Goal: Task Accomplishment & Management: Manage account settings

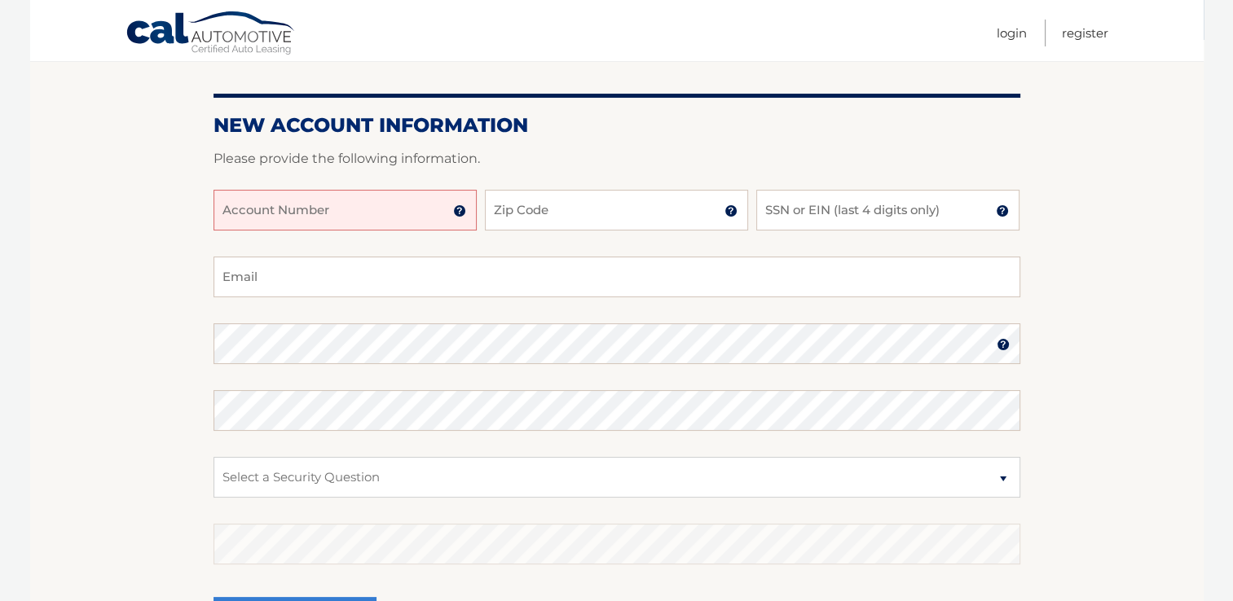
scroll to position [163, 0]
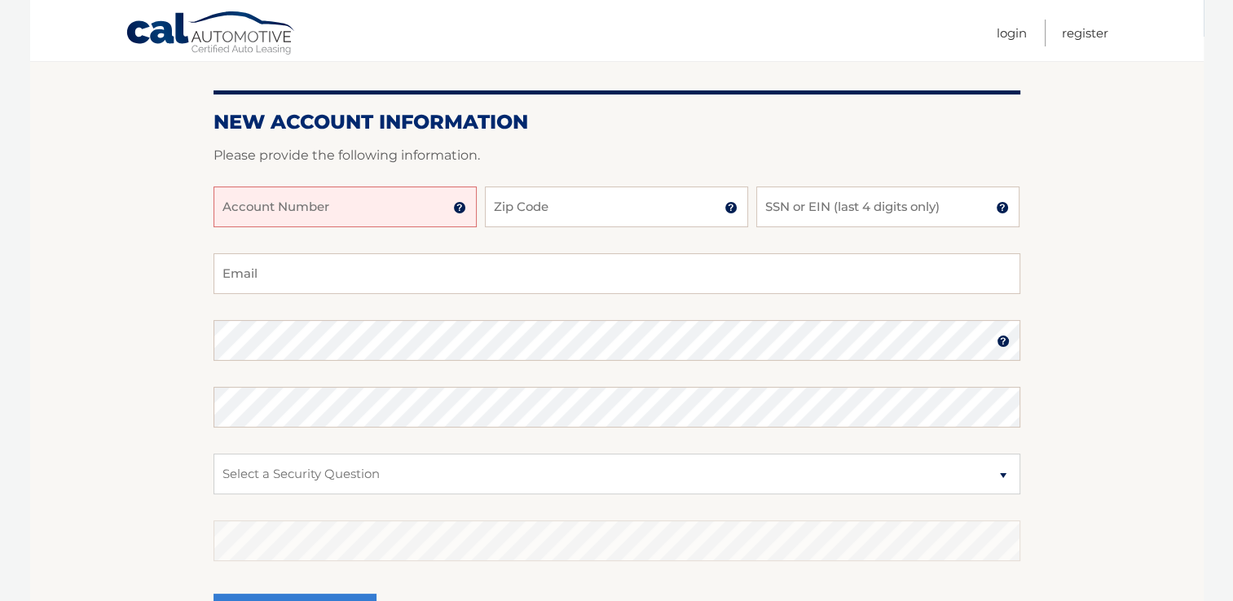
click at [336, 210] on input "Account Number" at bounding box center [344, 207] width 263 height 41
type input "44455986606"
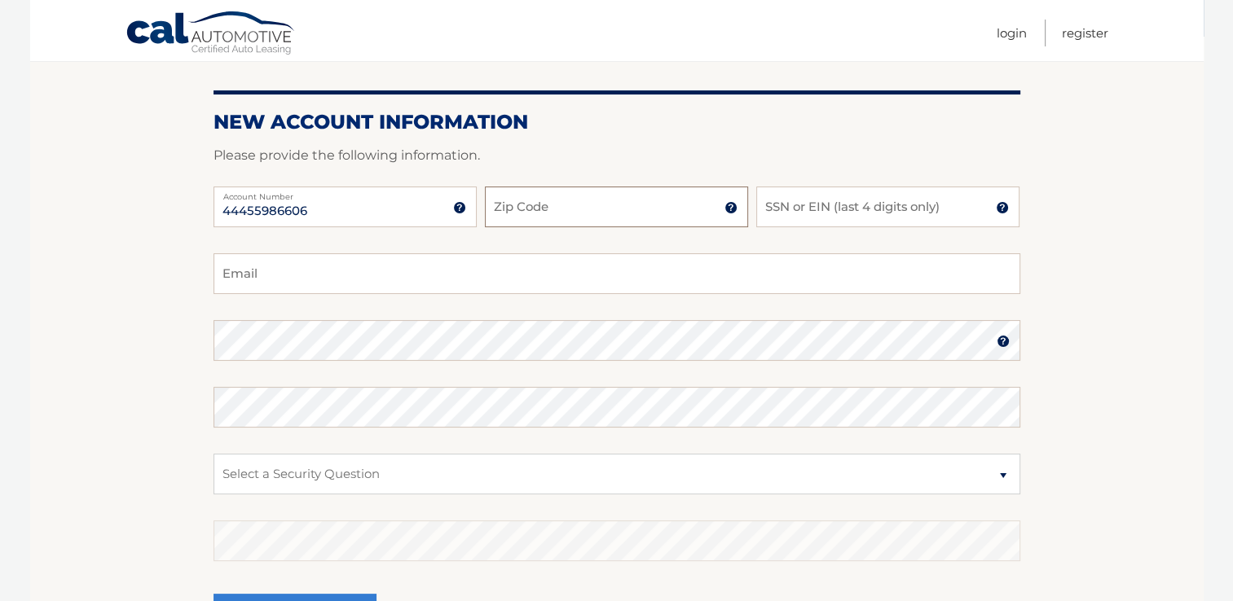
click at [601, 215] on input "Zip Code" at bounding box center [616, 207] width 263 height 41
type input "19013"
click at [840, 207] on input "SSN or EIN (last 4 digits only)" at bounding box center [887, 207] width 263 height 41
type input "9409"
click at [275, 275] on input "Email" at bounding box center [616, 273] width 807 height 41
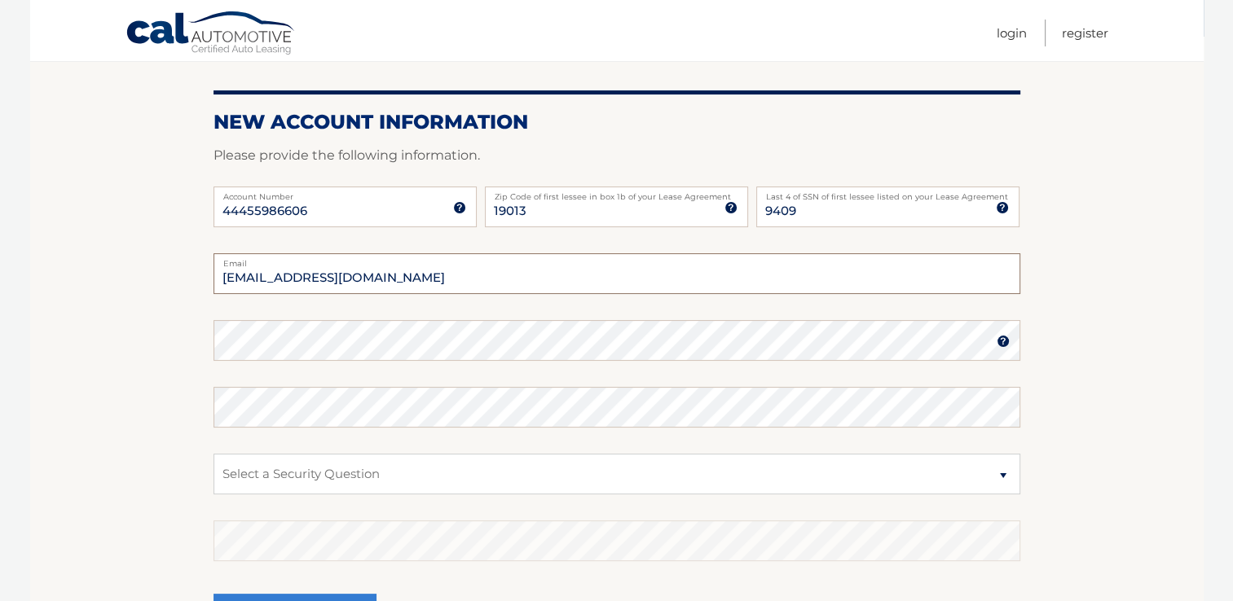
type input "Lydiaac@aol.com"
click at [368, 469] on select "Select a Security Question What was the name of your elementary school? What is…" at bounding box center [616, 474] width 807 height 41
select select "2"
click at [213, 454] on select "Select a Security Question What was the name of your elementary school? What is…" at bounding box center [616, 474] width 807 height 41
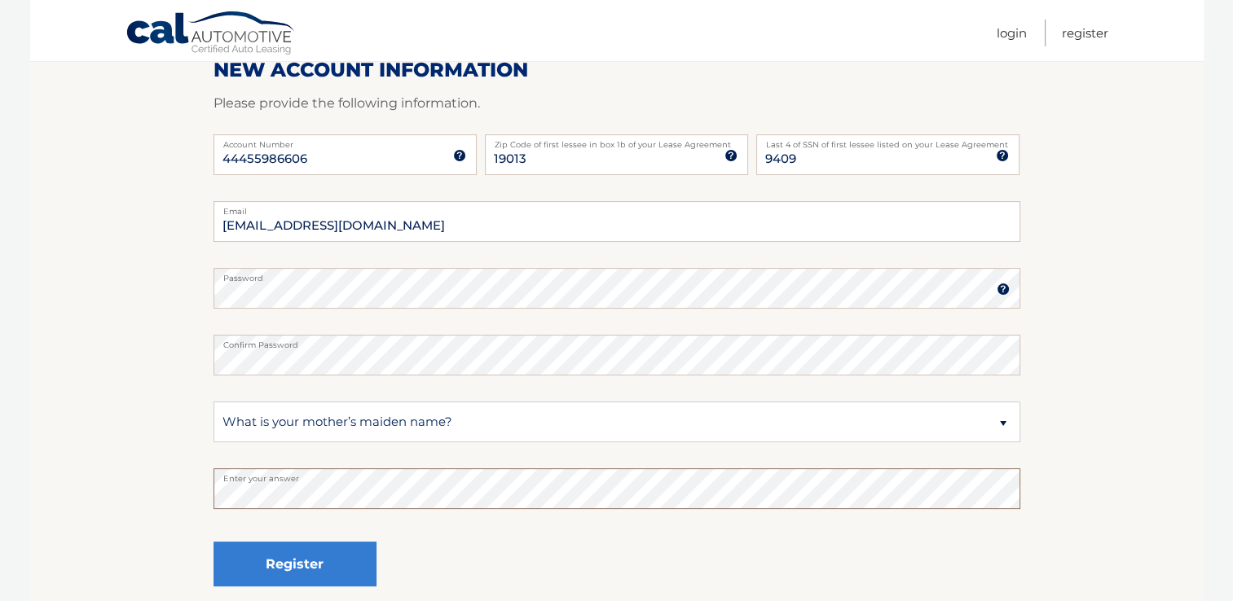
scroll to position [244, 0]
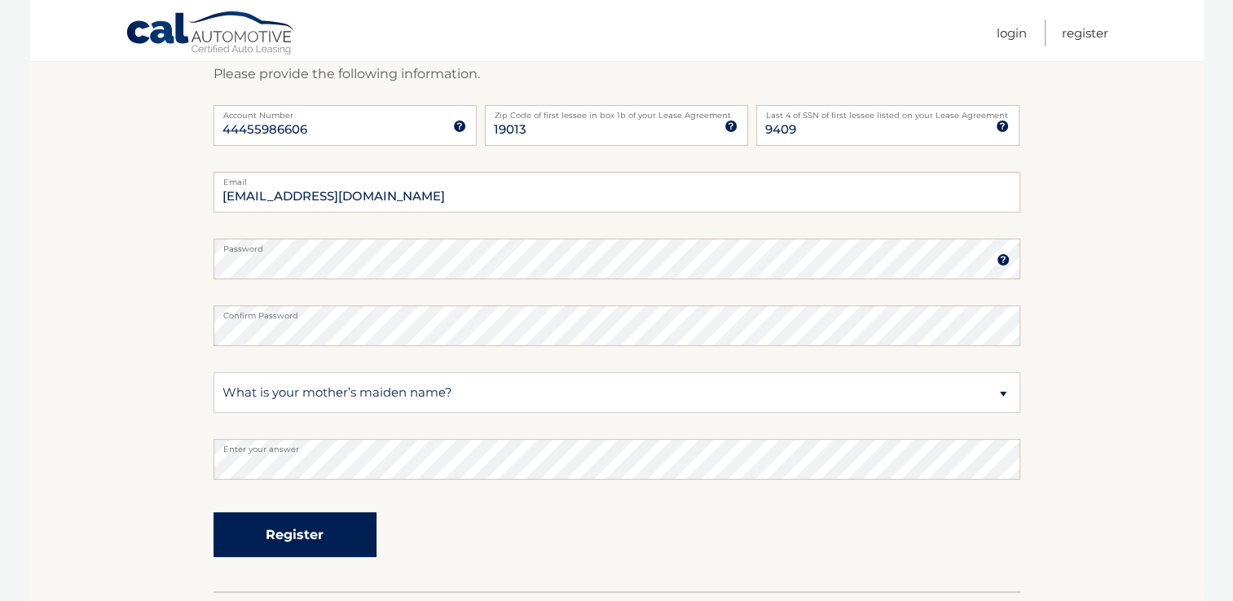
click at [323, 545] on button "Register" at bounding box center [294, 534] width 163 height 45
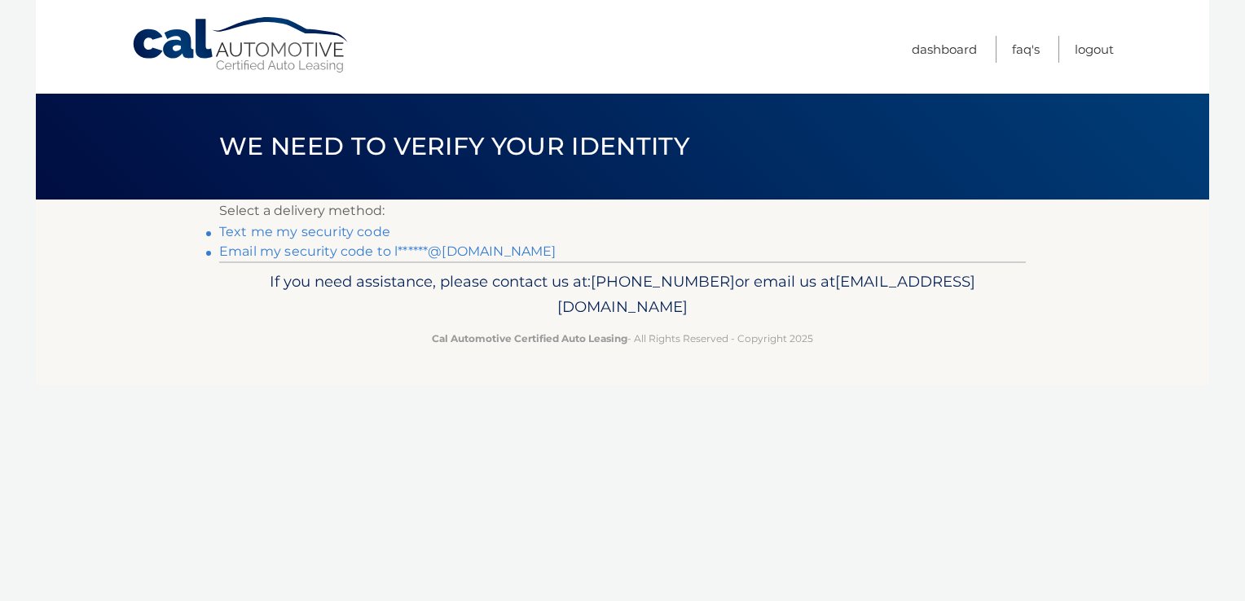
click at [307, 235] on link "Text me my security code" at bounding box center [304, 231] width 171 height 15
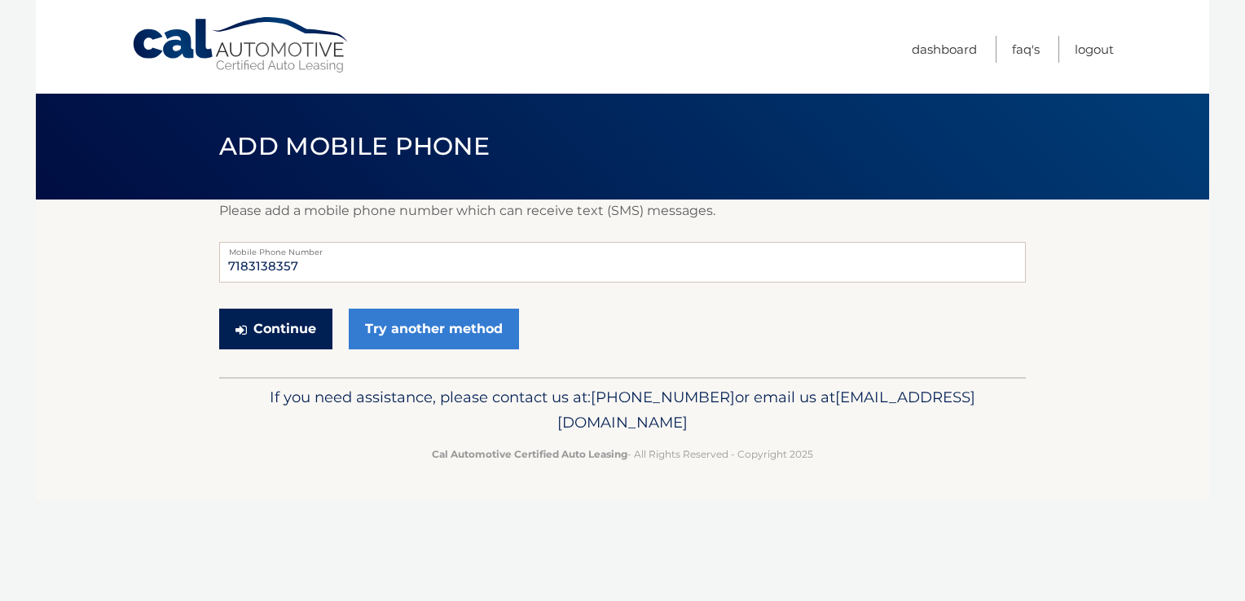
click at [267, 342] on button "Continue" at bounding box center [275, 329] width 113 height 41
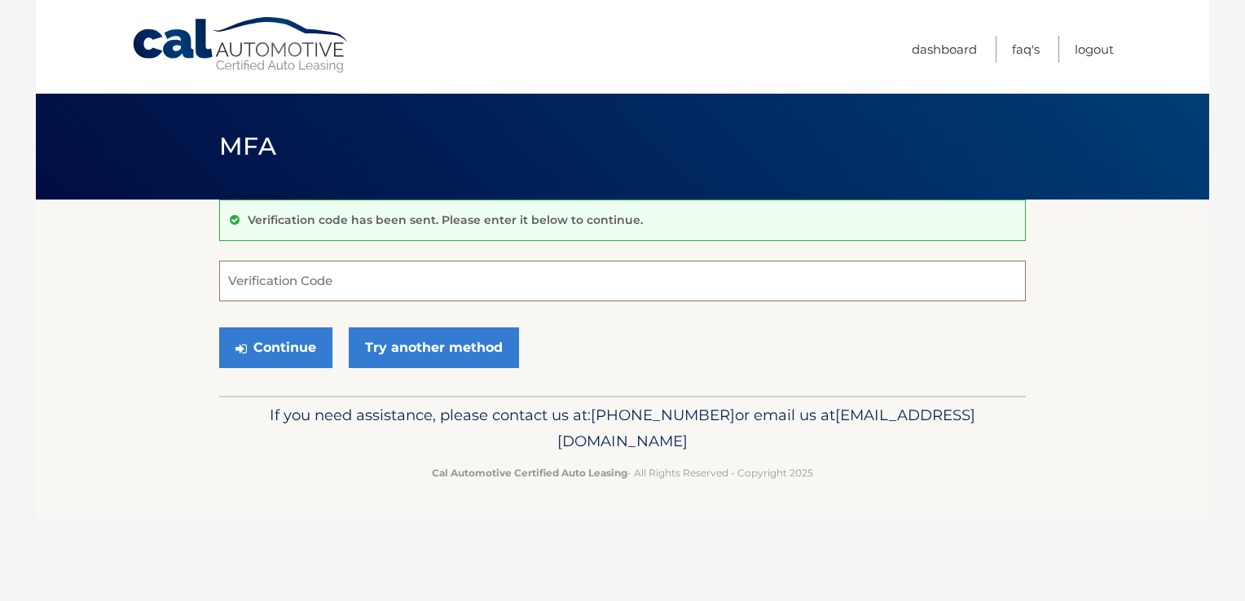
click at [297, 281] on input "Verification Code" at bounding box center [622, 281] width 807 height 41
type input "743170"
click at [270, 354] on button "Continue" at bounding box center [275, 348] width 113 height 41
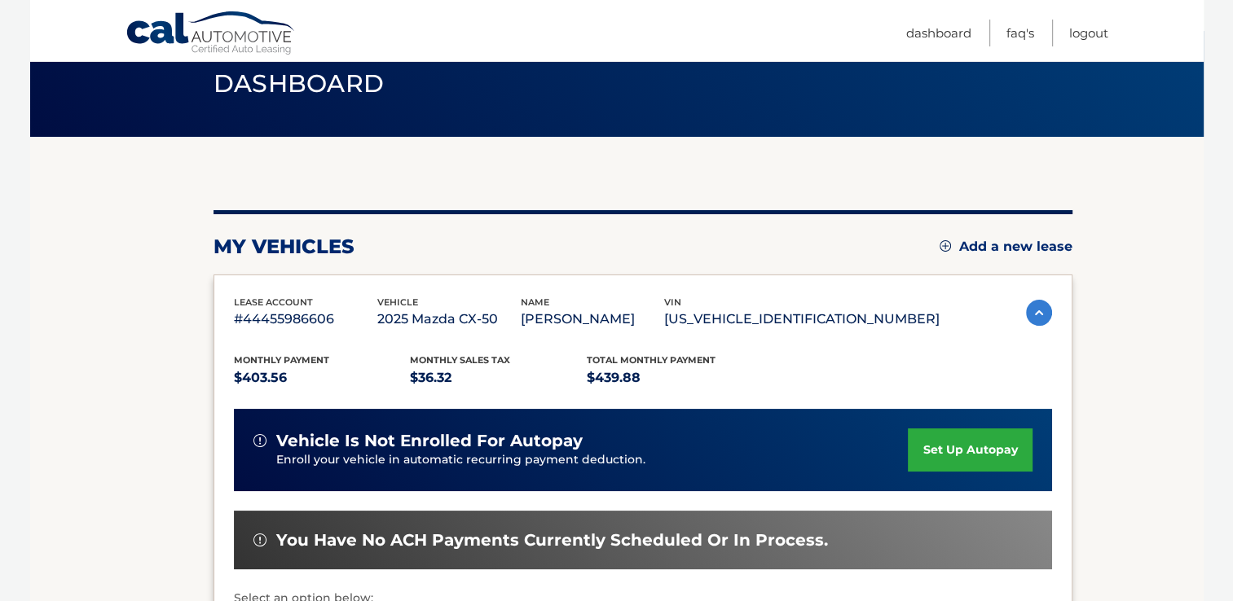
scroll to position [81, 0]
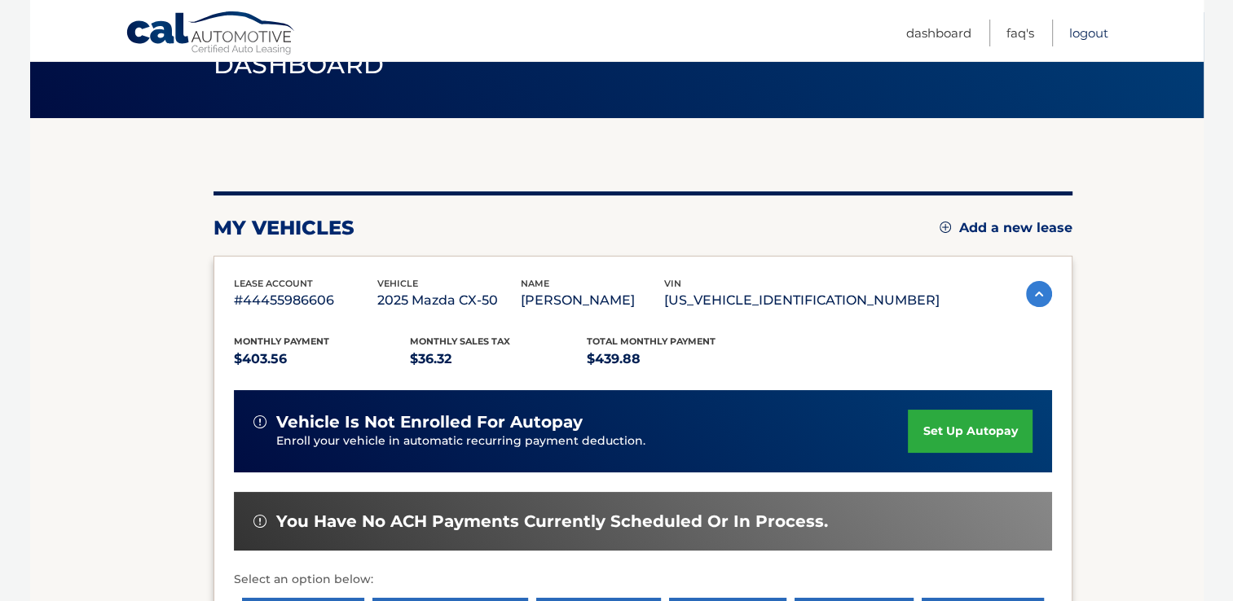
click at [1082, 34] on link "Logout" at bounding box center [1088, 33] width 39 height 27
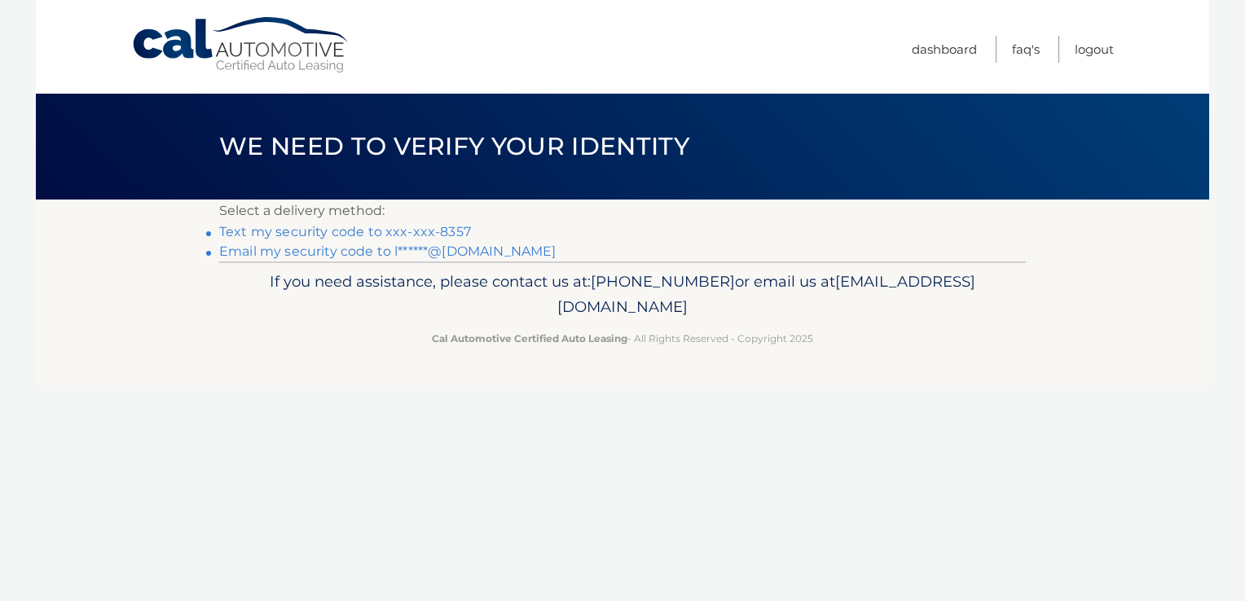
click at [427, 234] on link "Text my security code to xxx-xxx-8357" at bounding box center [345, 231] width 252 height 15
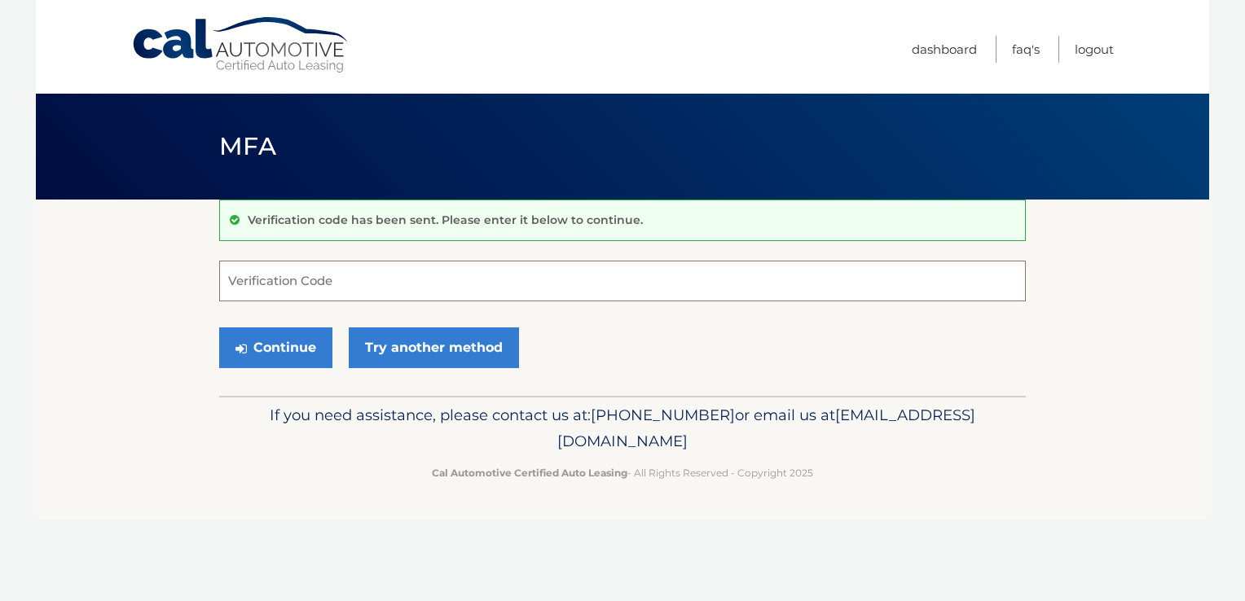
click at [308, 273] on input "Verification Code" at bounding box center [622, 281] width 807 height 41
type input "173985"
click at [274, 344] on button "Continue" at bounding box center [275, 348] width 113 height 41
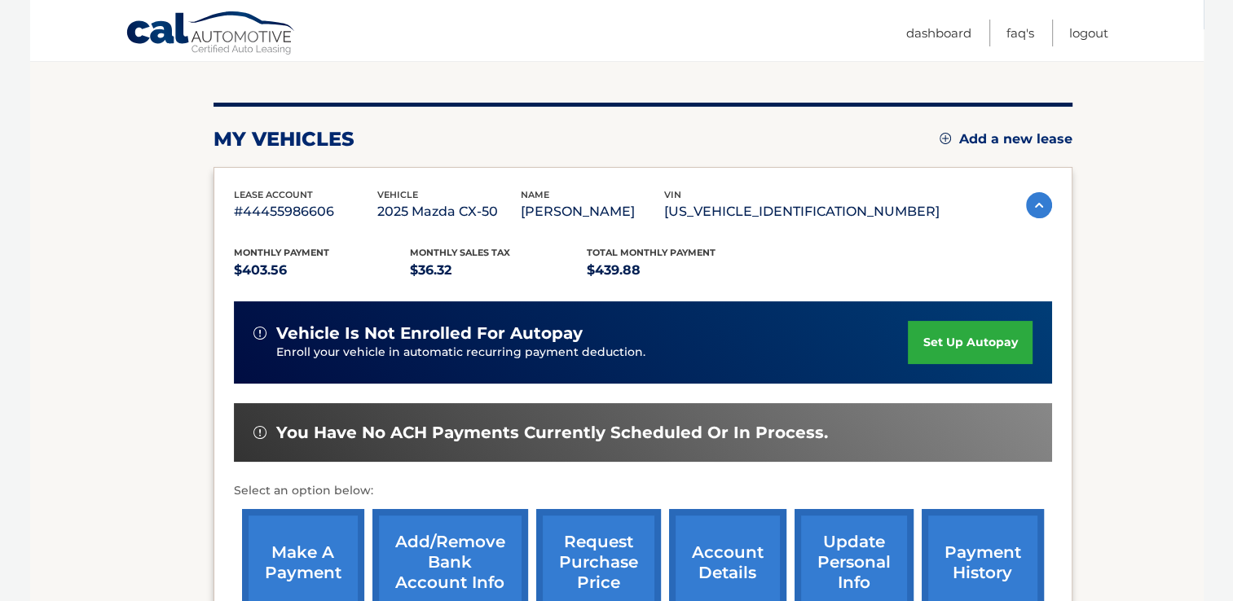
scroll to position [163, 0]
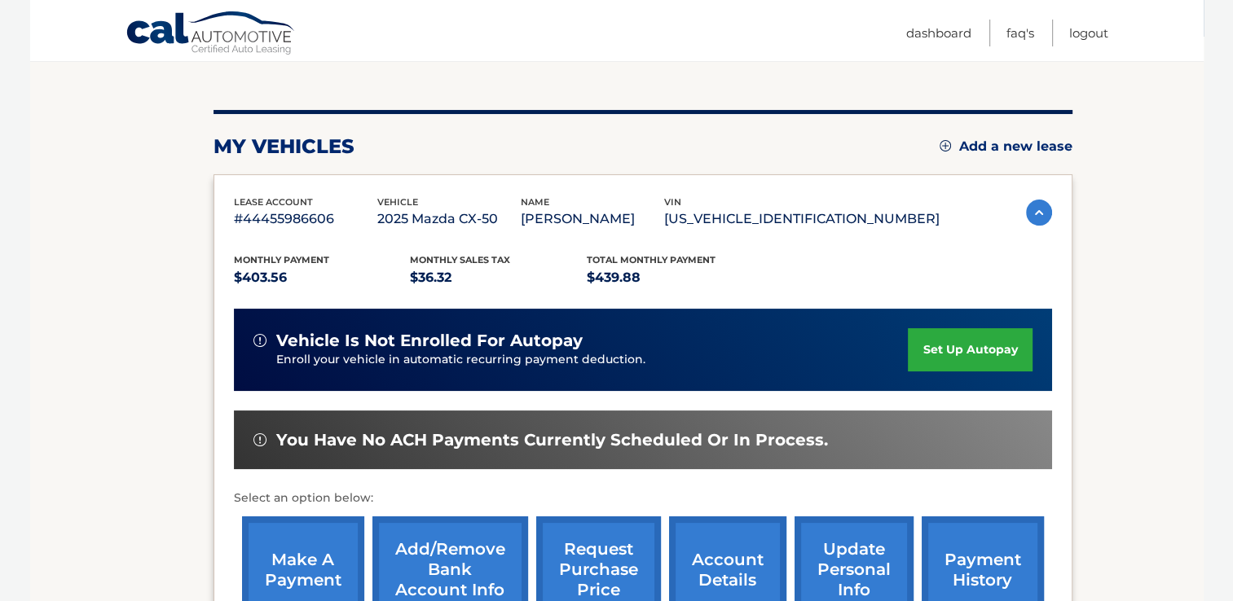
click at [956, 360] on link "set up autopay" at bounding box center [970, 349] width 124 height 43
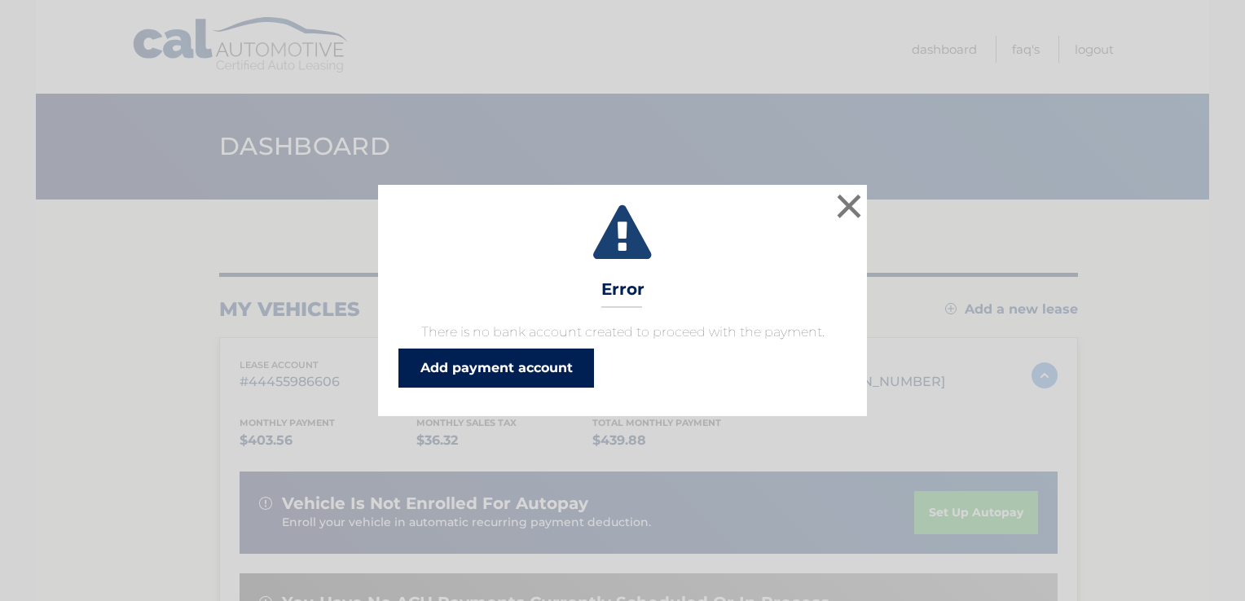
click at [499, 378] on link "Add payment account" at bounding box center [496, 368] width 196 height 39
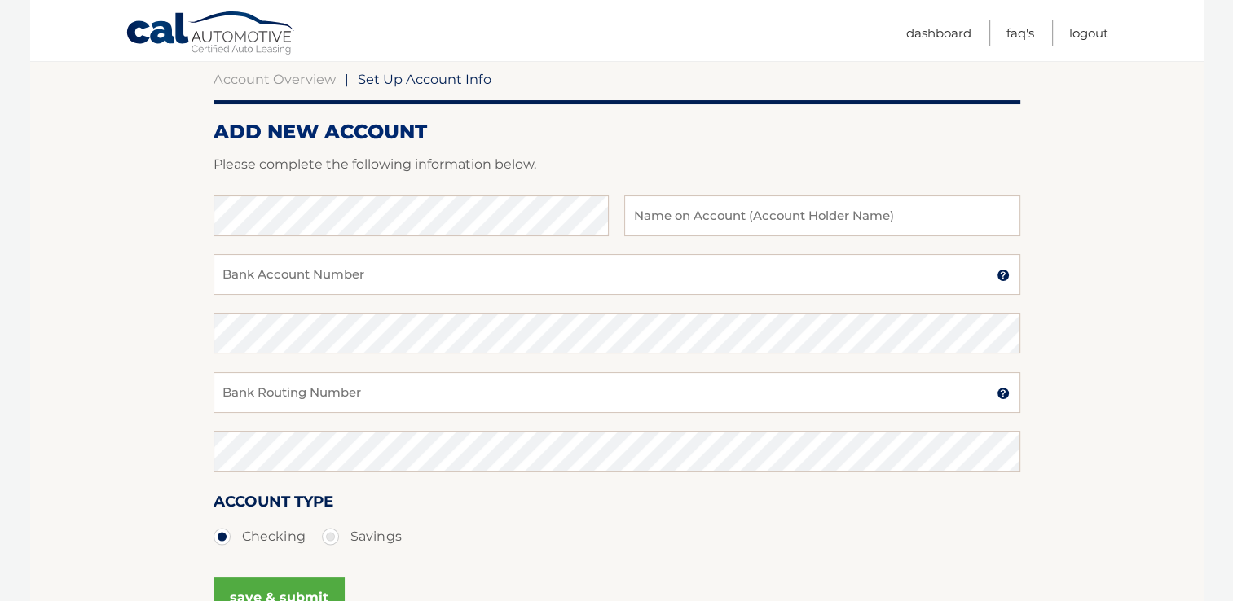
scroll to position [163, 0]
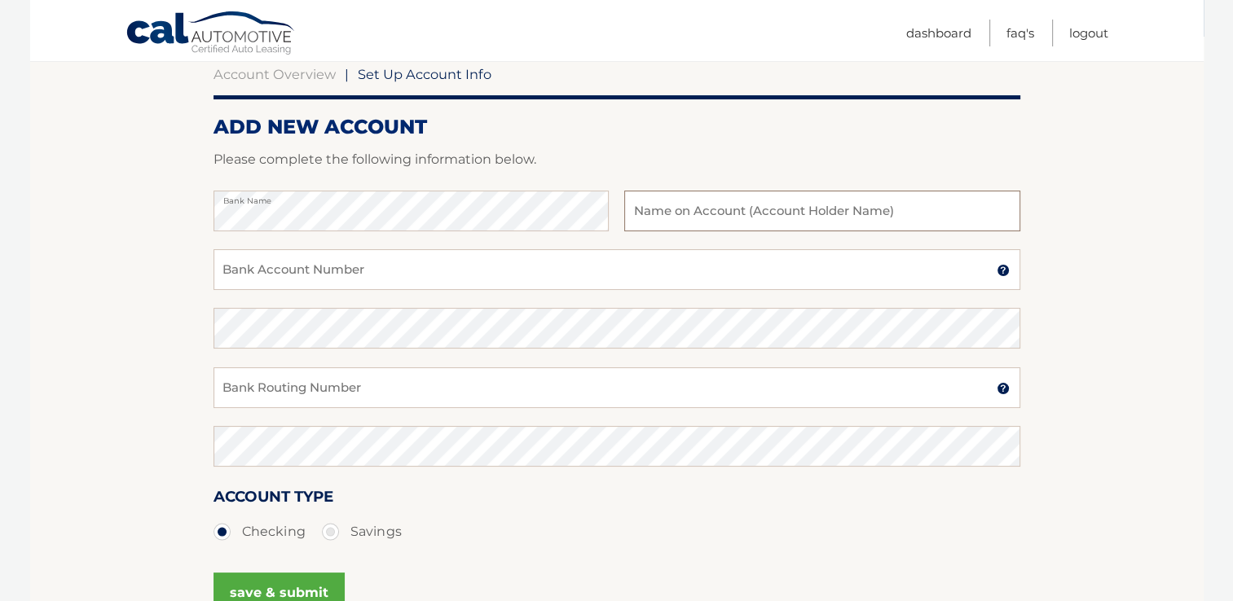
click at [705, 213] on input "text" at bounding box center [821, 211] width 395 height 41
type input "Lydia Christian"
click at [459, 279] on input "Bank Account Number" at bounding box center [616, 269] width 807 height 41
type input "9942141051"
click at [358, 399] on input "Bank Routing Number" at bounding box center [616, 387] width 807 height 41
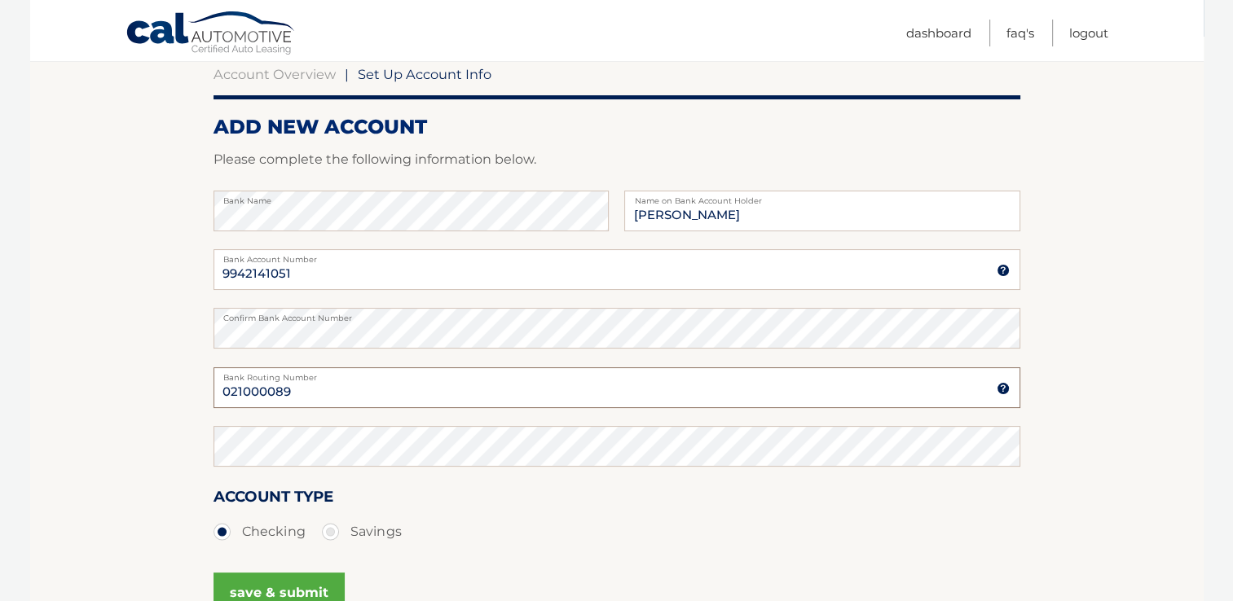
type input "021000089"
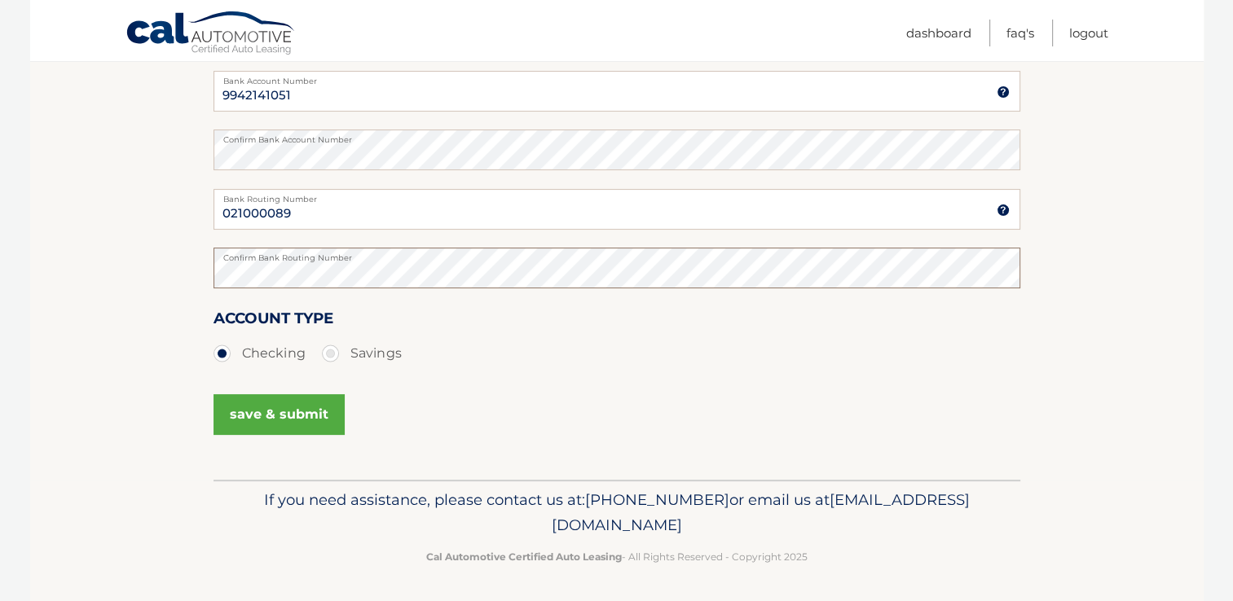
scroll to position [342, 0]
click at [265, 411] on button "save & submit" at bounding box center [278, 413] width 131 height 41
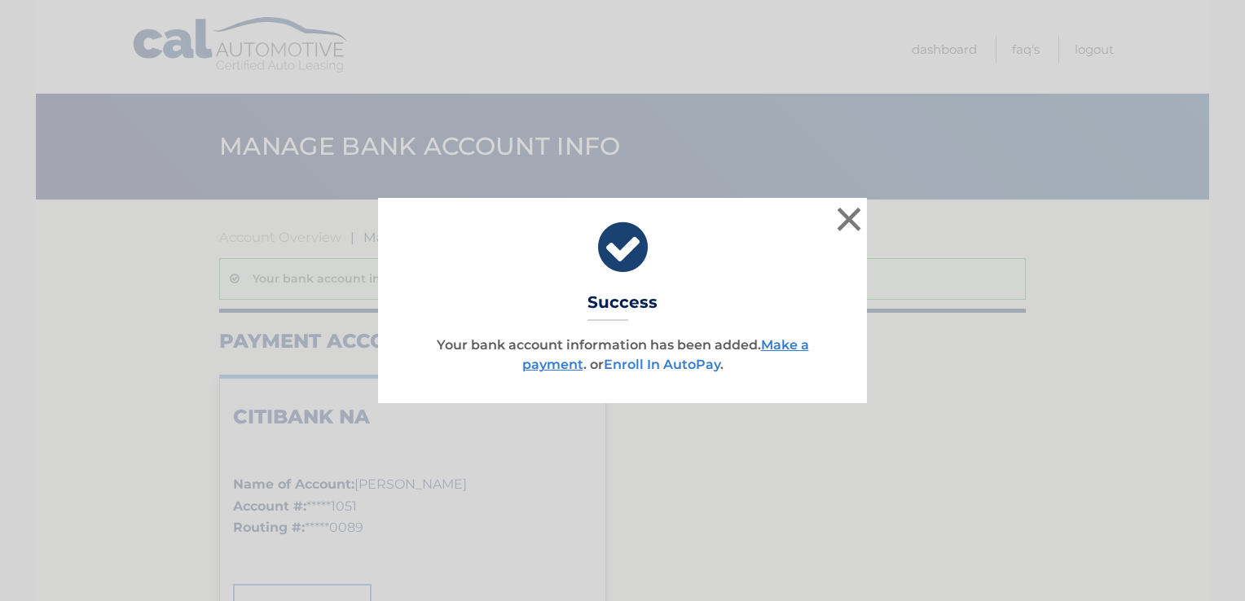
click at [660, 370] on link "Enroll In AutoPay" at bounding box center [662, 364] width 116 height 15
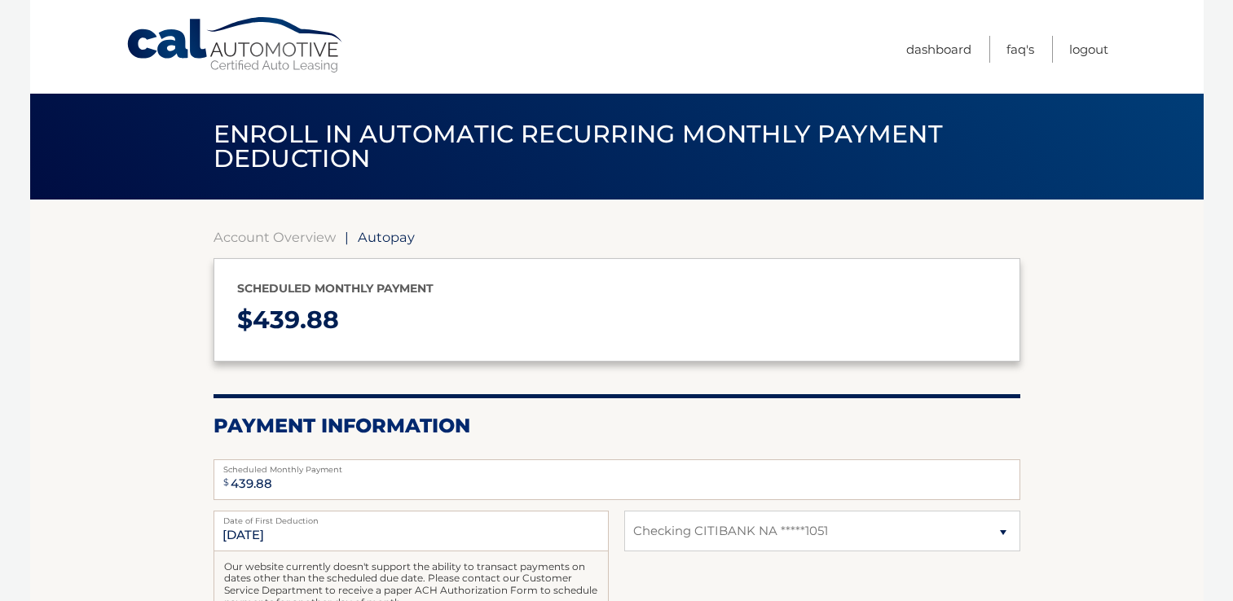
select select "NjM2YjJjNzctMTgxZC00MmVmLTk3OTQtZWRiZWI1M2ZiNTcy"
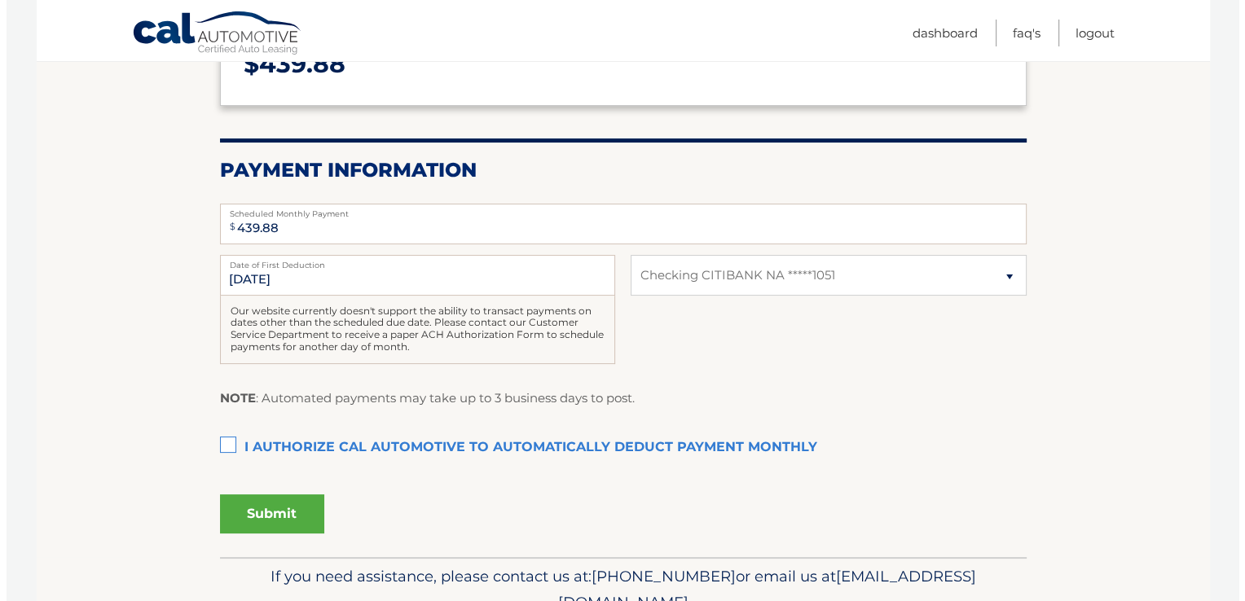
scroll to position [326, 0]
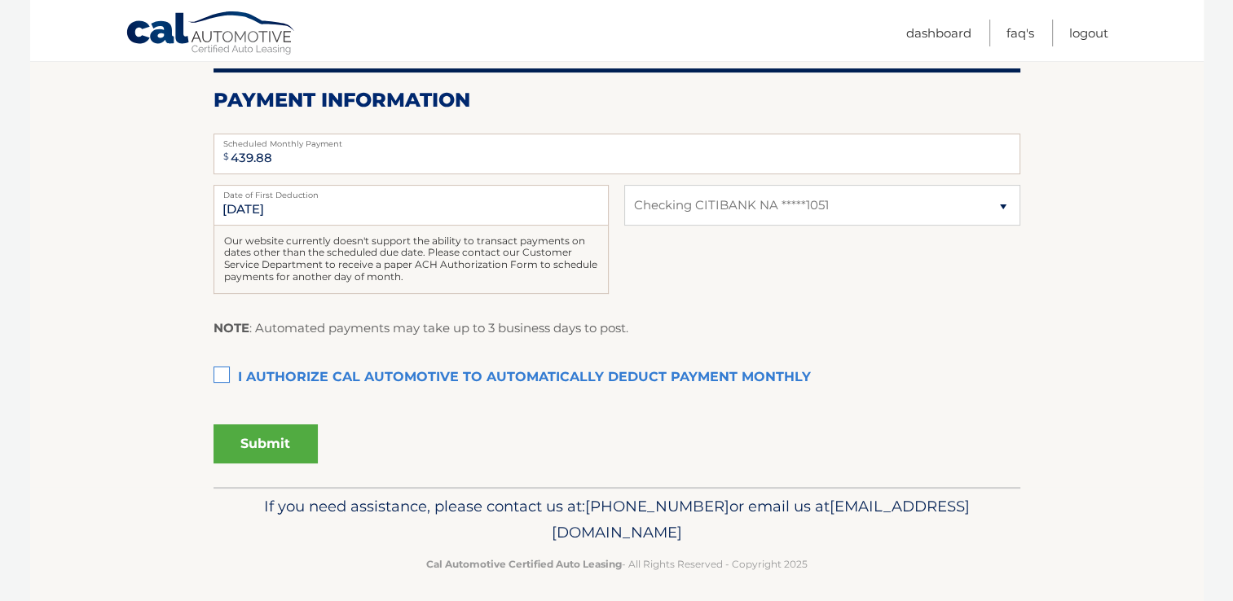
click at [226, 375] on label "I authorize cal automotive to automatically deduct payment monthly This checkbo…" at bounding box center [616, 378] width 807 height 33
click at [0, 0] on input "I authorize cal automotive to automatically deduct payment monthly This checkbo…" at bounding box center [0, 0] width 0 height 0
click at [264, 457] on button "Submit" at bounding box center [265, 443] width 104 height 39
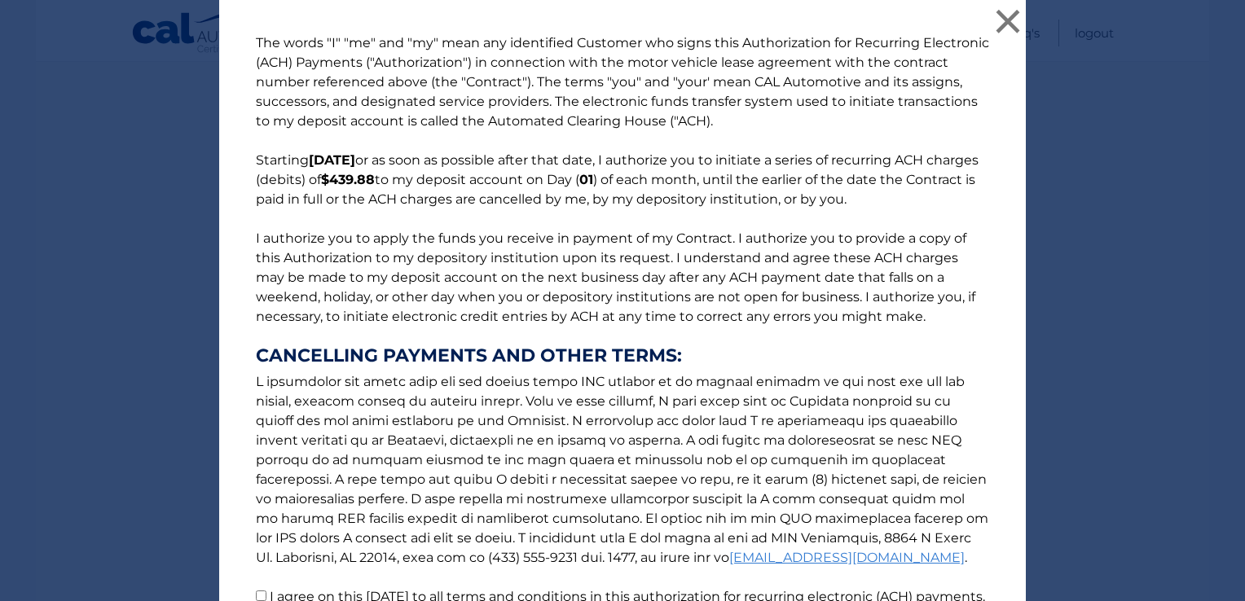
scroll to position [168, 0]
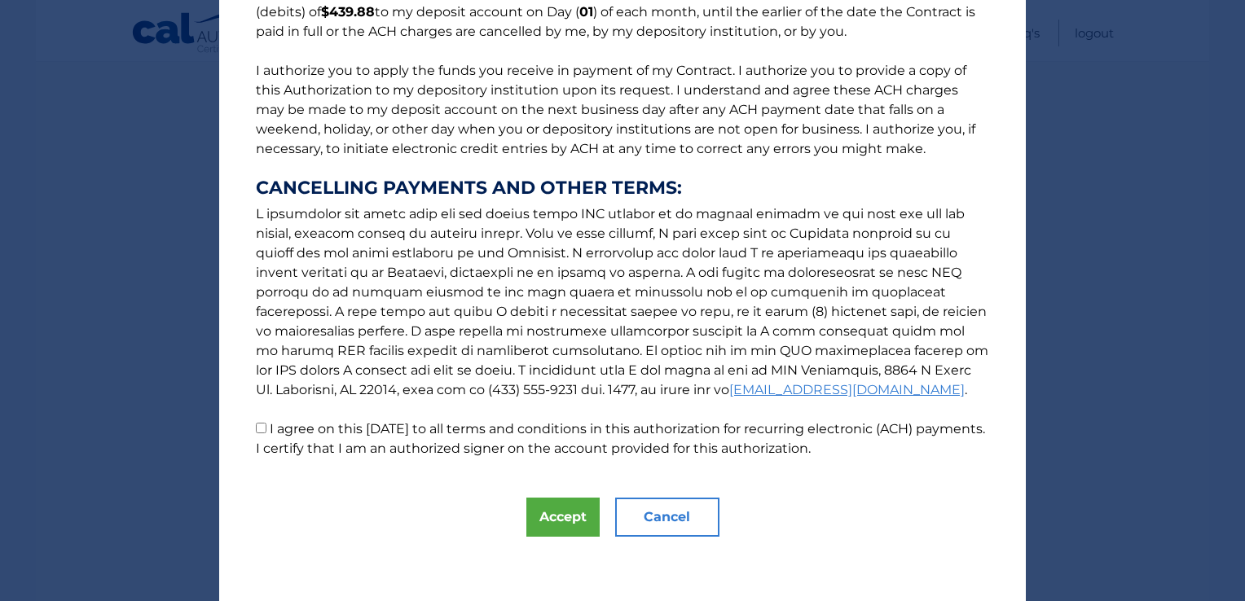
click at [257, 424] on input "I agree on this 09/02/2025 to all terms and conditions in this authorization fo…" at bounding box center [261, 428] width 11 height 11
checkbox input "true"
click at [541, 530] on button "Accept" at bounding box center [562, 517] width 73 height 39
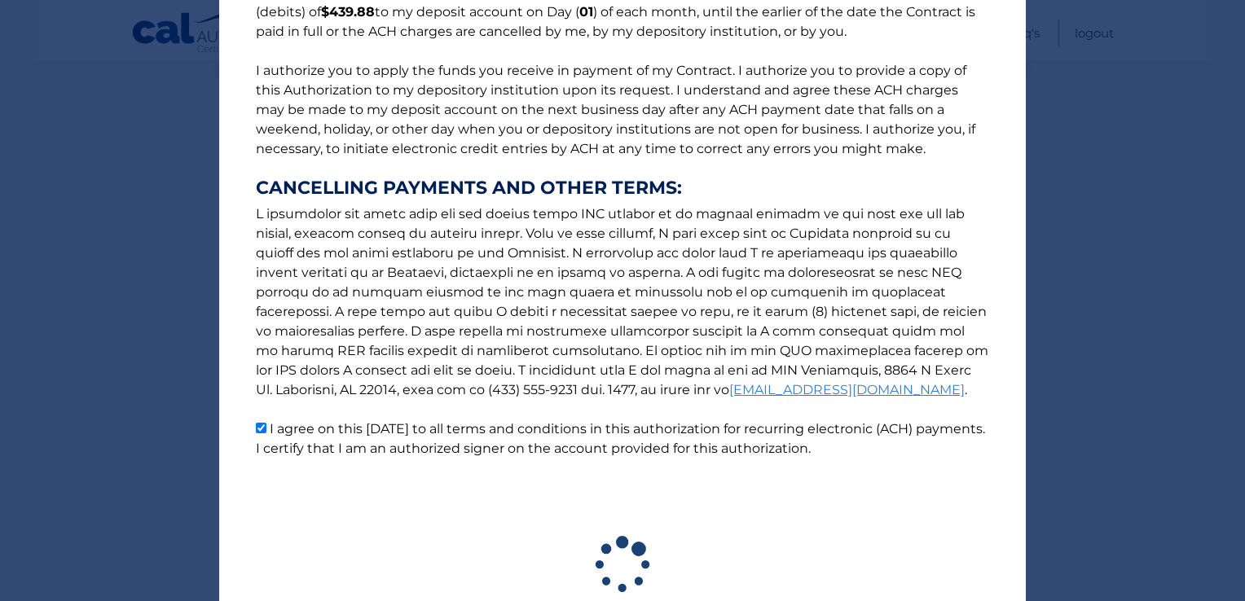
scroll to position [288, 0]
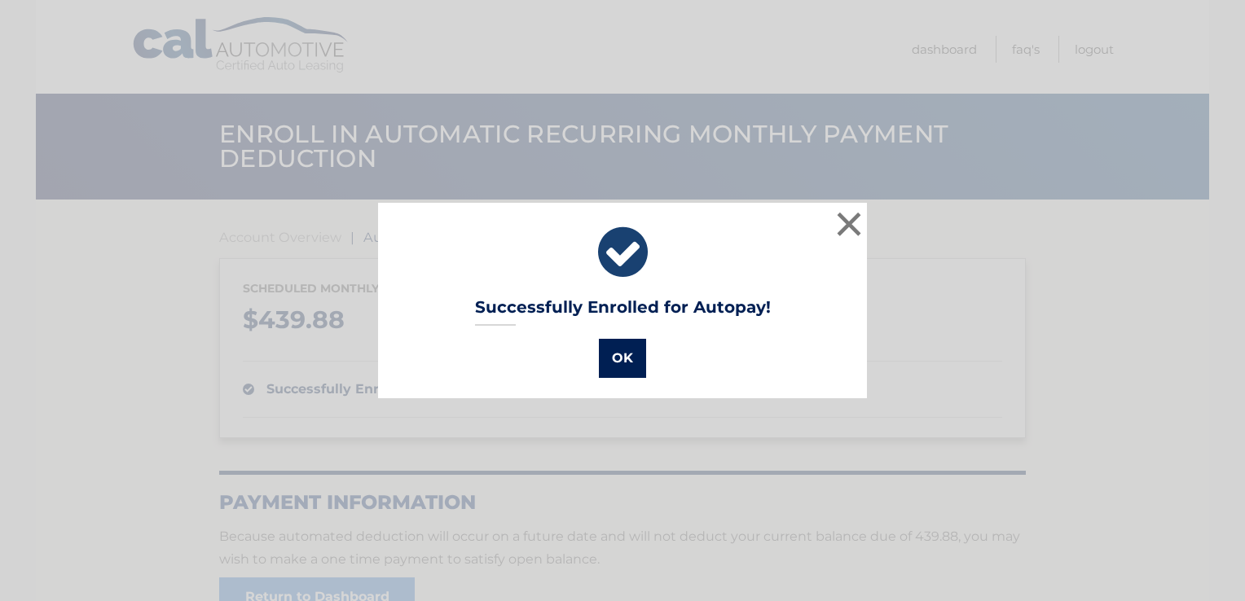
click at [614, 364] on button "OK" at bounding box center [622, 358] width 47 height 39
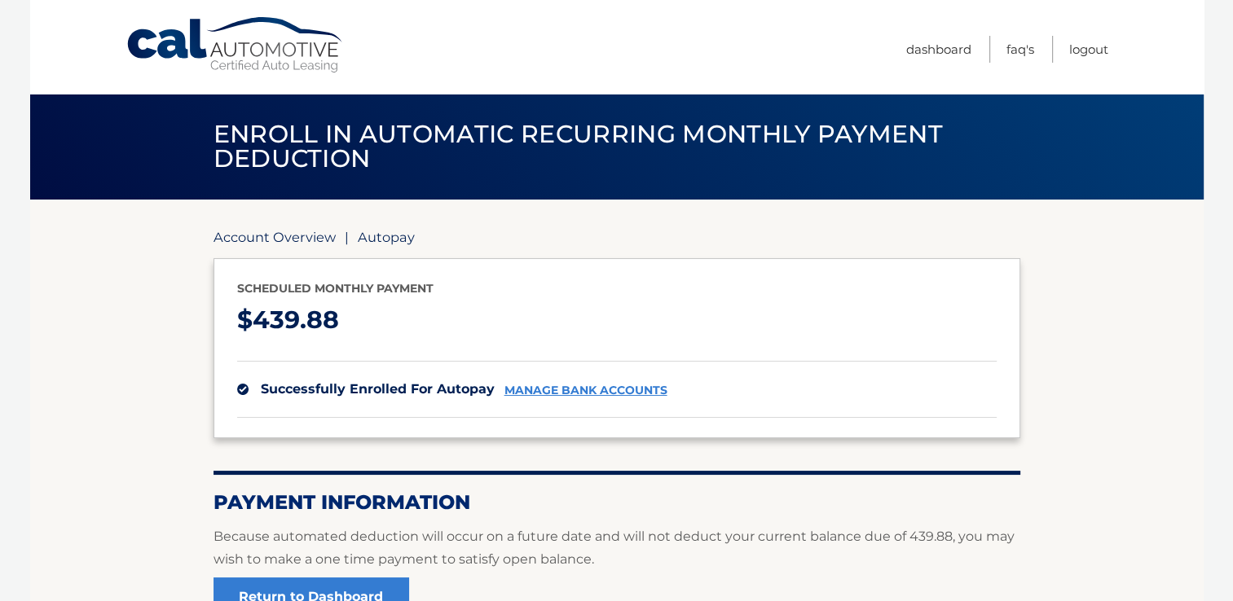
click at [273, 233] on link "Account Overview" at bounding box center [274, 237] width 122 height 16
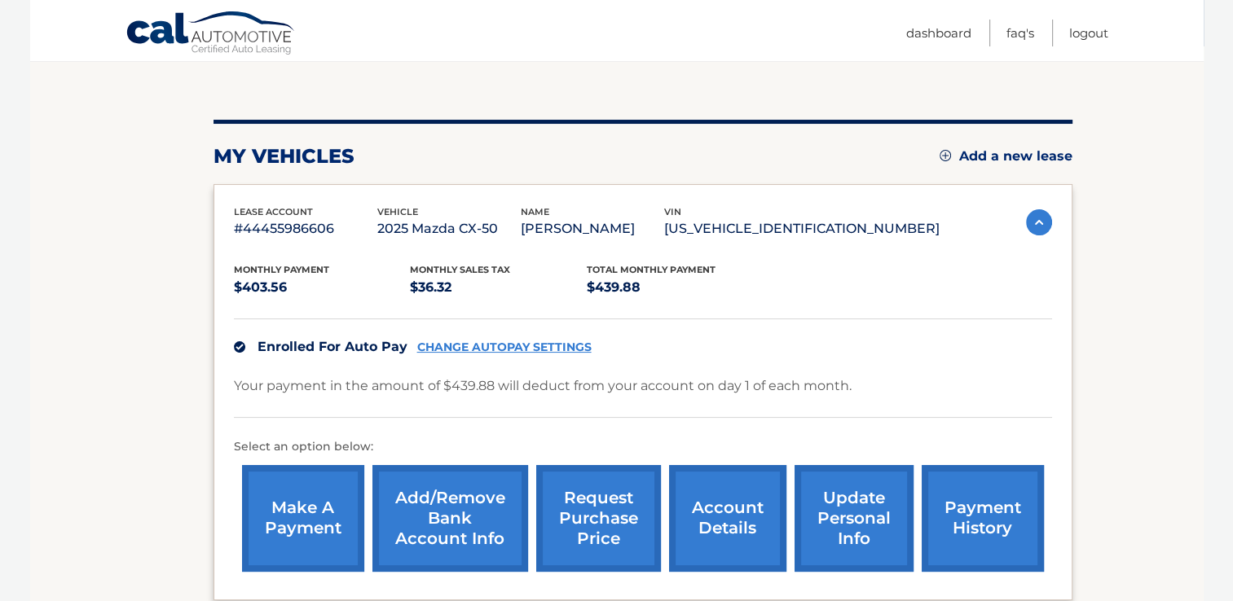
scroll to position [163, 0]
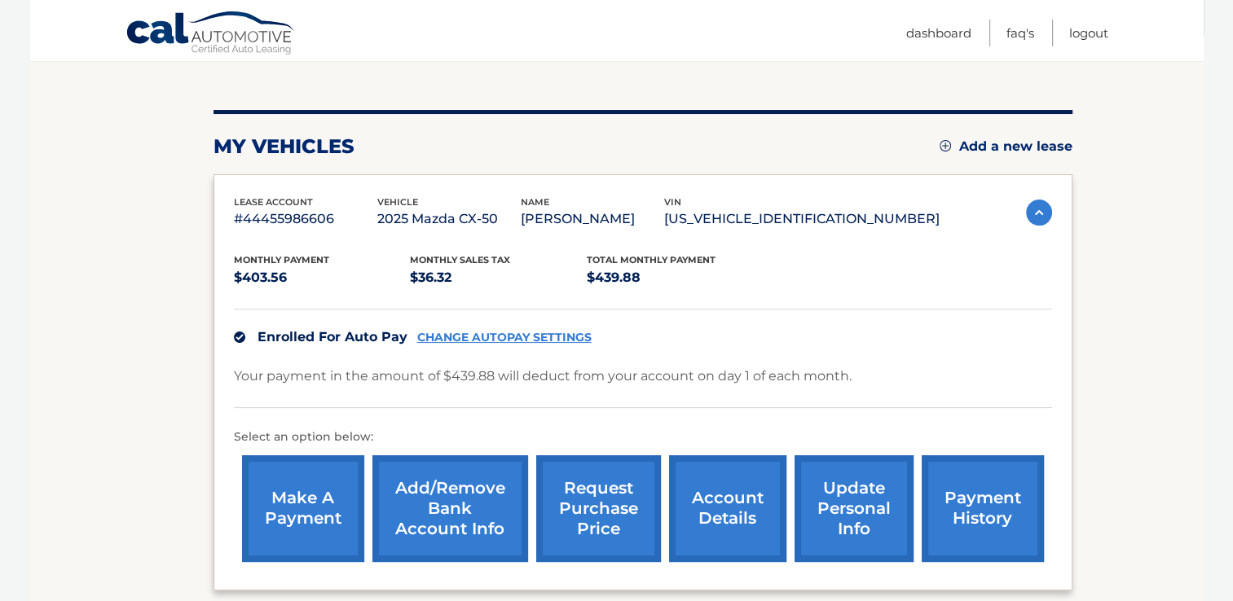
click at [332, 495] on link "make a payment" at bounding box center [303, 508] width 122 height 107
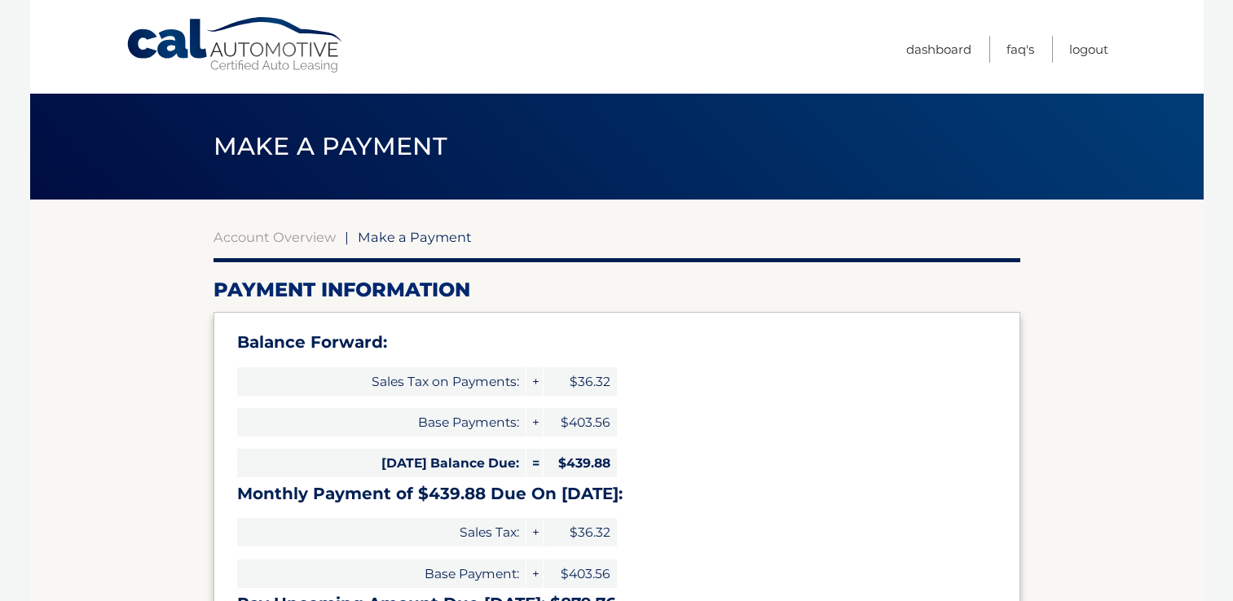
select select "NjM2YjJjNzctMTgxZC00MmVmLTk3OTQtZWRiZWI1M2ZiNTcy"
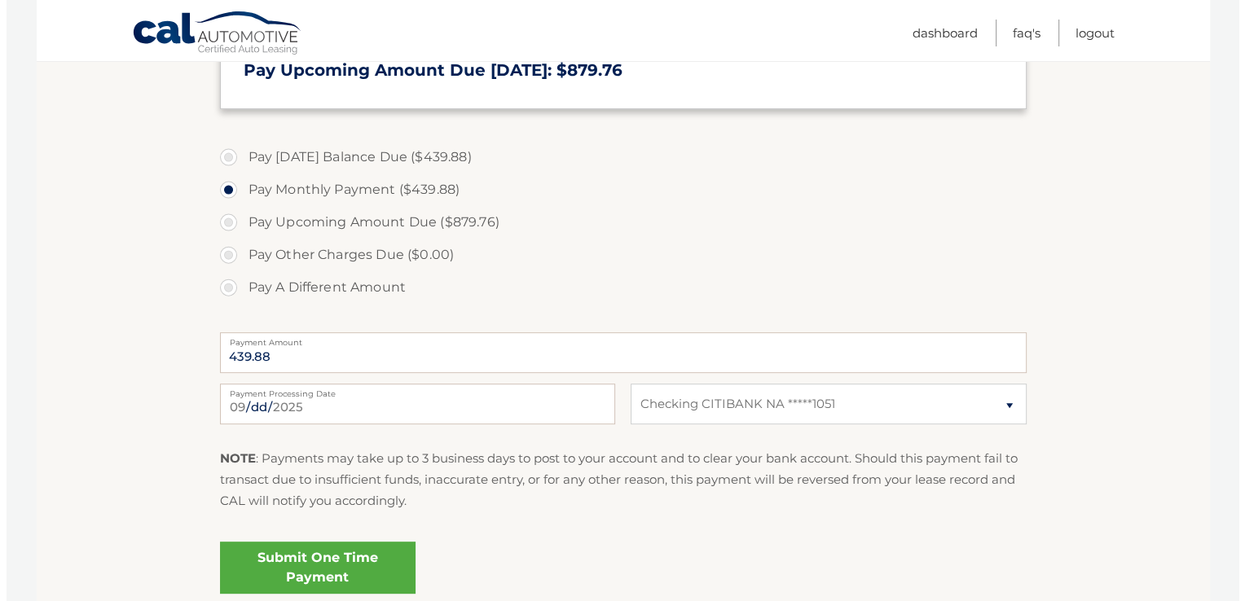
scroll to position [570, 0]
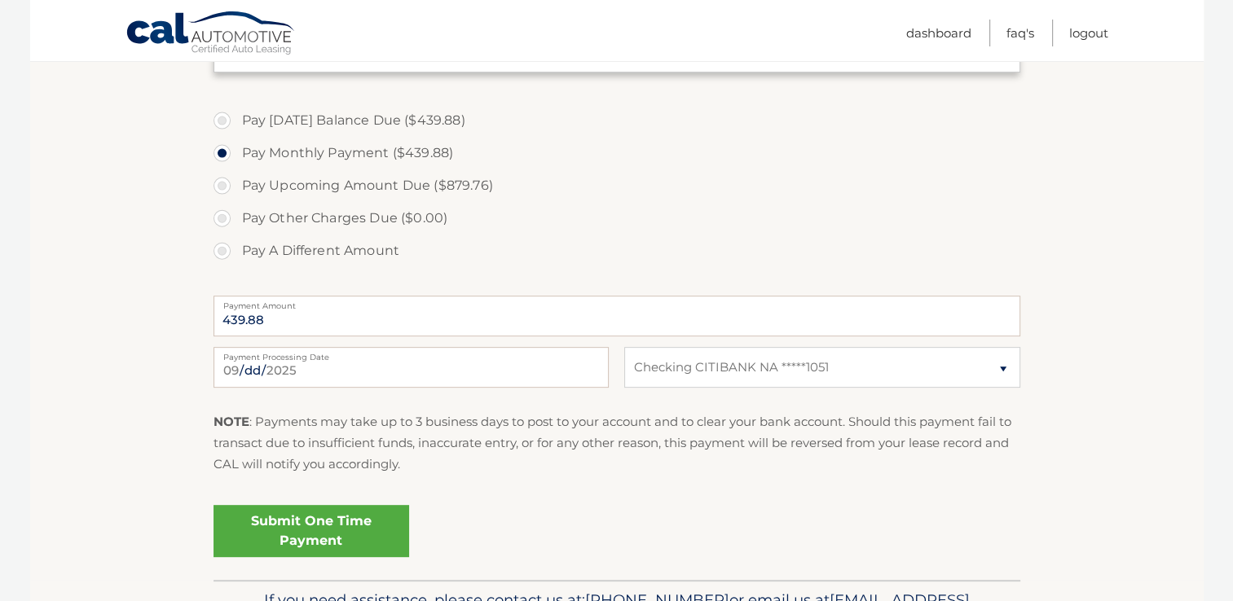
click at [323, 530] on link "Submit One Time Payment" at bounding box center [311, 531] width 196 height 52
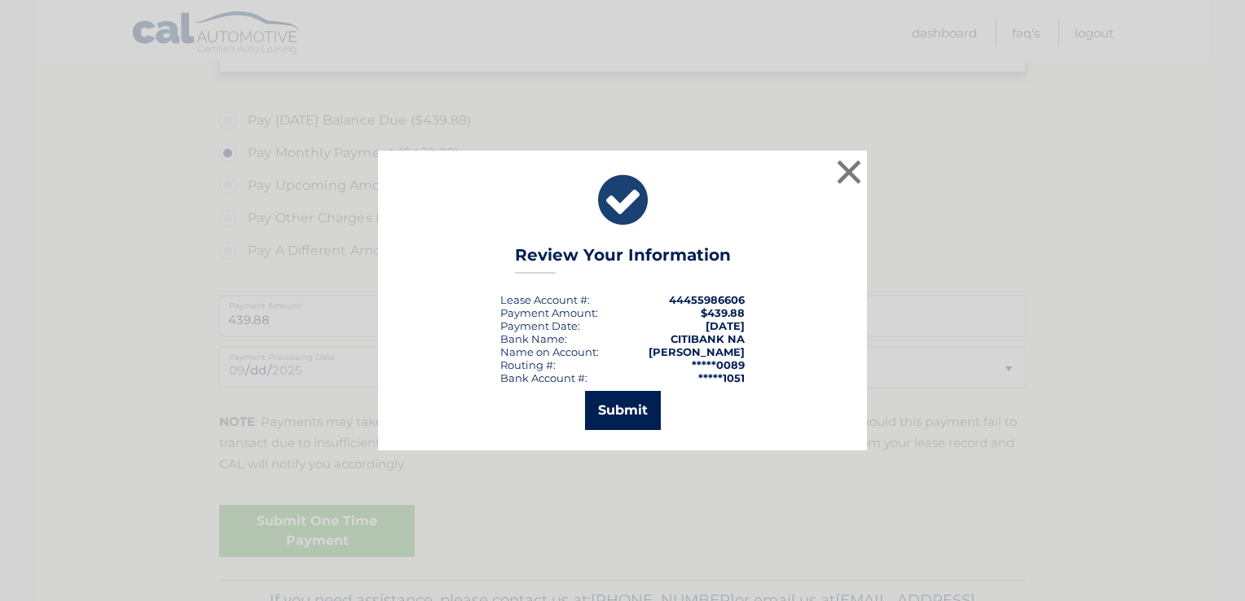
click at [627, 396] on button "Submit" at bounding box center [623, 410] width 76 height 39
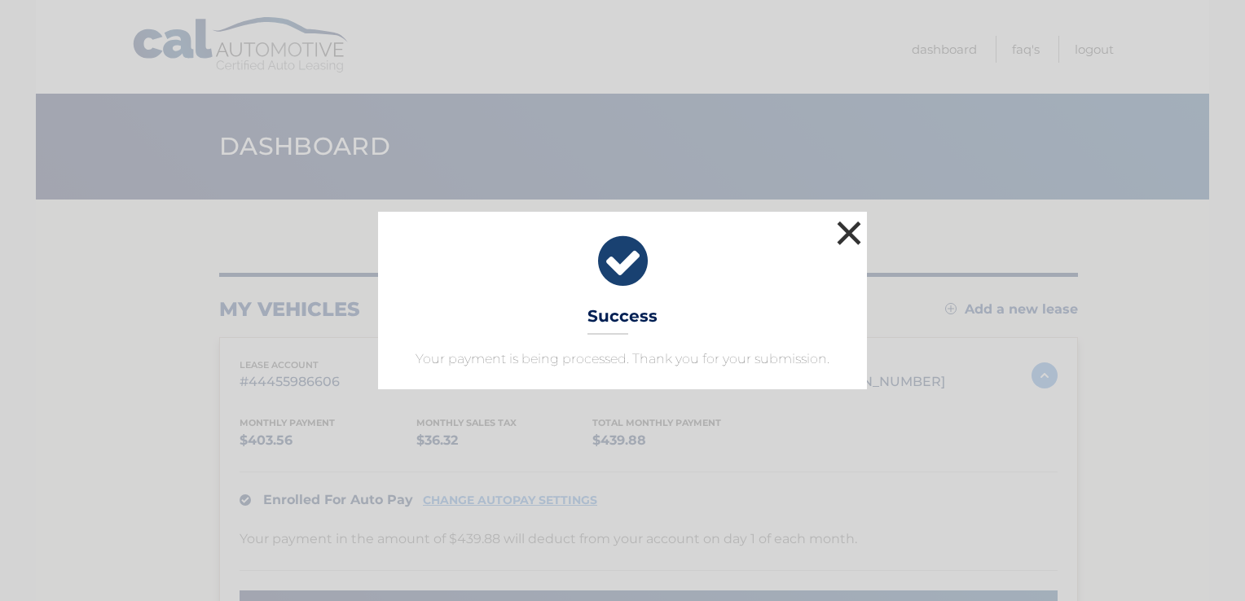
click at [839, 240] on button "×" at bounding box center [849, 233] width 33 height 33
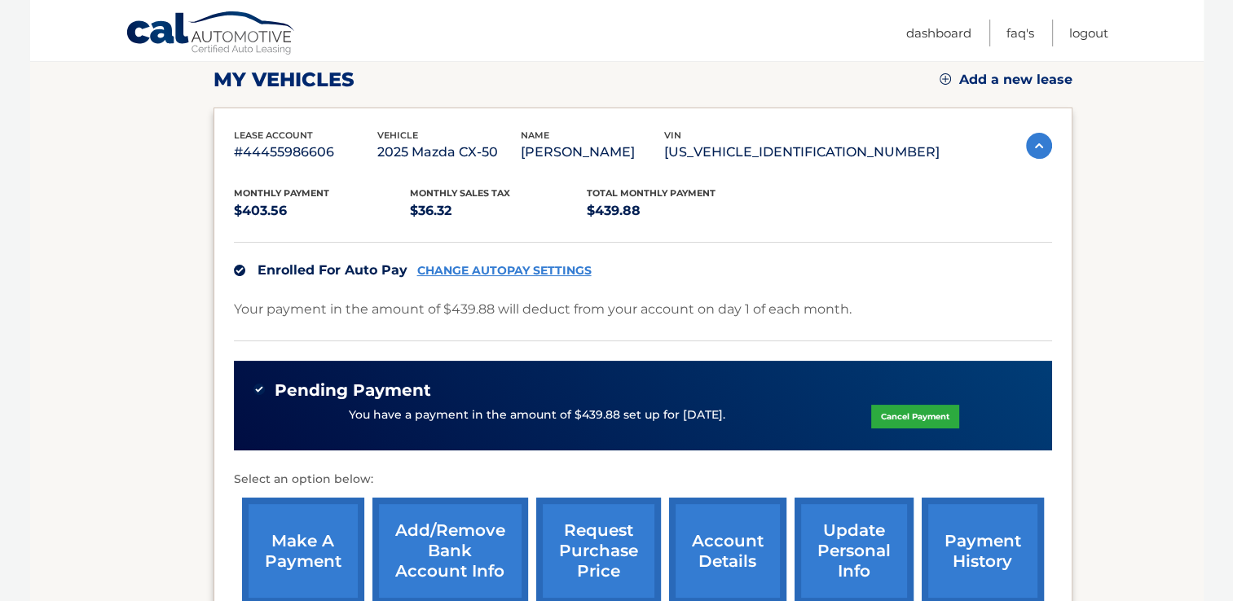
scroll to position [326, 0]
